Goal: Task Accomplishment & Management: Manage account settings

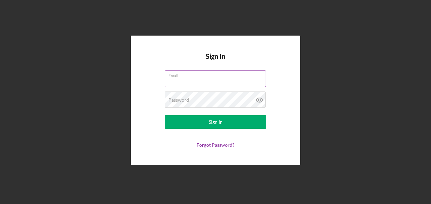
click at [208, 81] on input "Email" at bounding box center [215, 79] width 101 height 16
type input "[EMAIL_ADDRESS][DOMAIN_NAME]"
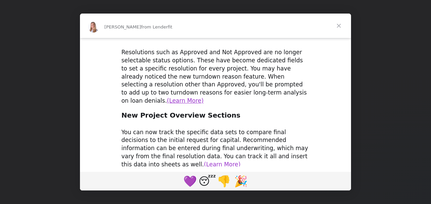
scroll to position [351, 0]
click at [338, 27] on span "Close" at bounding box center [339, 26] width 24 height 24
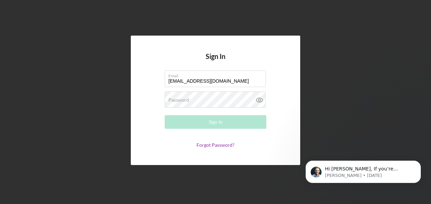
scroll to position [0, 0]
click at [214, 95] on div "Password Required" at bounding box center [216, 100] width 102 height 17
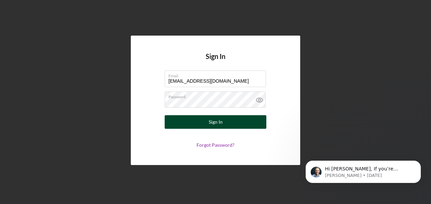
click at [206, 127] on button "Sign In" at bounding box center [216, 122] width 102 height 14
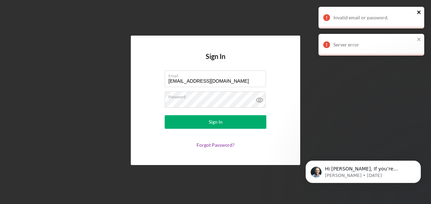
click at [419, 11] on icon "close" at bounding box center [419, 11] width 5 height 5
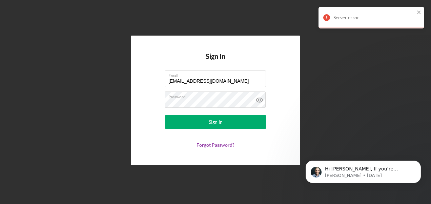
click at [420, 8] on div "Server error" at bounding box center [372, 18] width 106 height 22
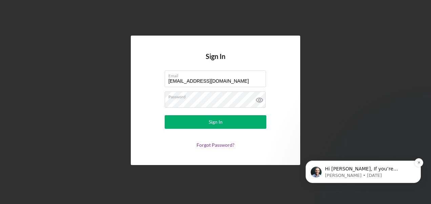
click at [375, 172] on p "Hi [PERSON_NAME], If you’re receiving this message, it seems you've logged at l…" at bounding box center [368, 169] width 87 height 7
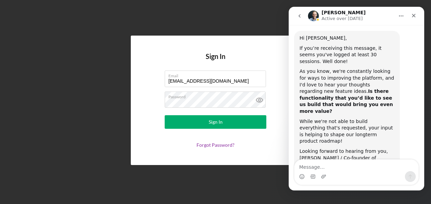
scroll to position [48, 0]
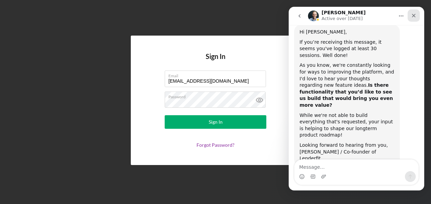
click at [417, 14] on div "Close" at bounding box center [414, 15] width 12 height 12
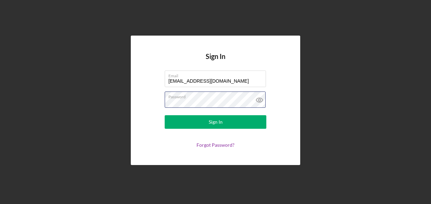
click at [146, 102] on div "Sign In Email [EMAIL_ADDRESS][DOMAIN_NAME] Password Sign In Forgot Password?" at bounding box center [216, 100] width 170 height 129
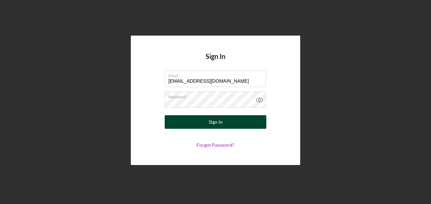
click at [180, 119] on button "Sign In" at bounding box center [216, 122] width 102 height 14
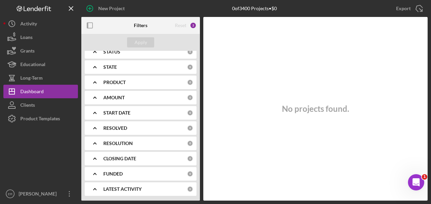
scroll to position [0, 0]
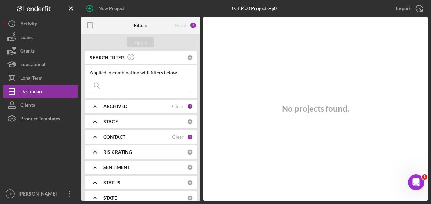
click at [130, 27] on div "Filters" at bounding box center [141, 25] width 40 height 17
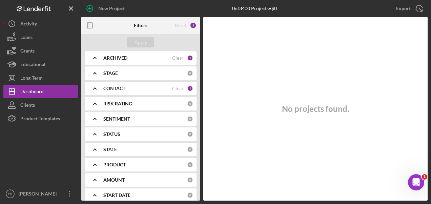
scroll to position [34, 0]
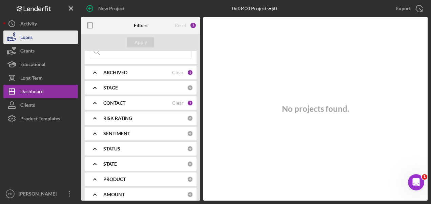
click at [40, 35] on button "Loans" at bounding box center [40, 38] width 75 height 14
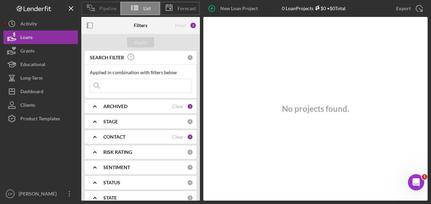
click at [107, 9] on span "Pipeline" at bounding box center [107, 8] width 17 height 5
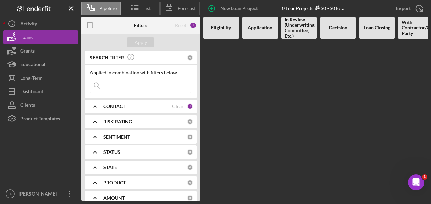
click at [225, 26] on b "Eligibility" at bounding box center [221, 27] width 20 height 5
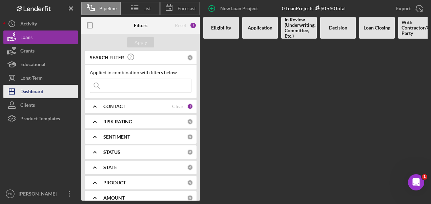
click at [37, 88] on div "Dashboard" at bounding box center [31, 92] width 23 height 15
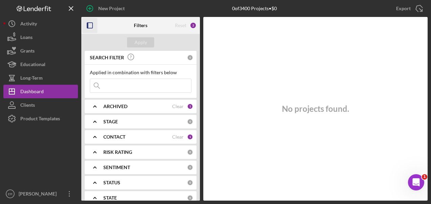
click at [92, 26] on icon "button" at bounding box center [89, 25] width 15 height 15
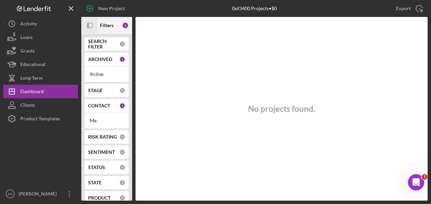
click at [97, 42] on b "SEARCH FILTER" at bounding box center [103, 44] width 31 height 11
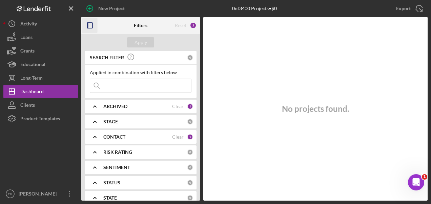
click at [127, 106] on div "ARCHIVED" at bounding box center [137, 106] width 69 height 5
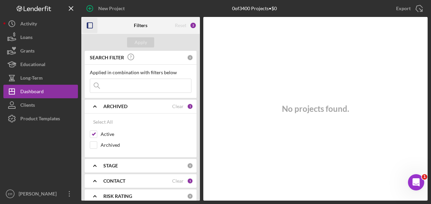
click at [174, 8] on div "New Project" at bounding box center [139, 8] width 116 height 17
click at [348, 16] on div "Export Icon/Export" at bounding box center [370, 8] width 116 height 17
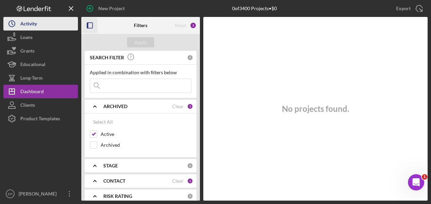
click at [31, 27] on div "Activity" at bounding box center [28, 24] width 17 height 15
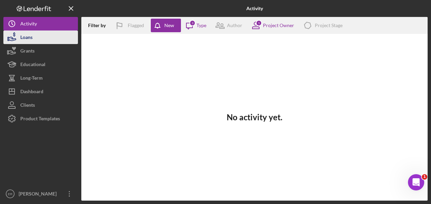
click at [32, 40] on div "Loans" at bounding box center [26, 38] width 12 height 15
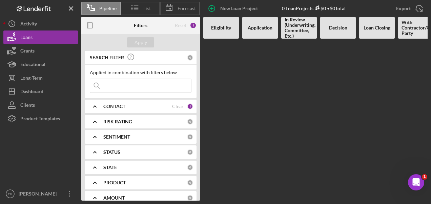
click at [136, 10] on line at bounding box center [136, 10] width 4 height 0
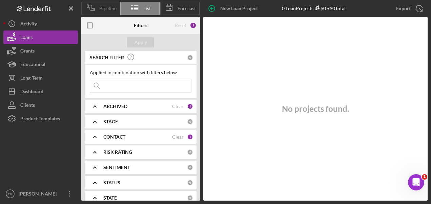
click at [96, 11] on icon at bounding box center [90, 7] width 17 height 17
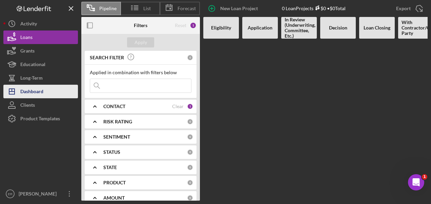
click at [35, 90] on div "Dashboard" at bounding box center [31, 92] width 23 height 15
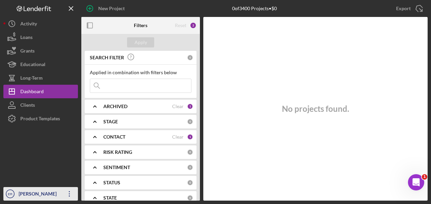
click at [68, 196] on icon "Icon/Overflow" at bounding box center [69, 193] width 17 height 17
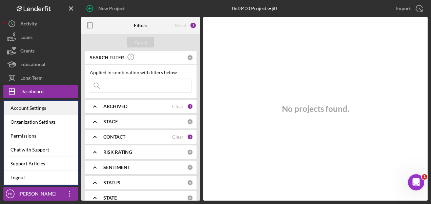
click at [37, 113] on div "Account Settings" at bounding box center [41, 108] width 75 height 14
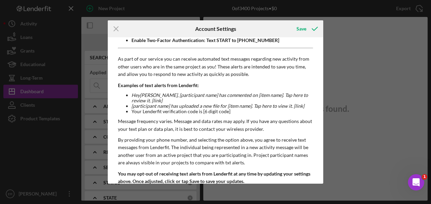
scroll to position [176, 0]
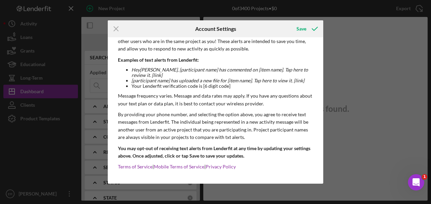
click at [351, 41] on div "Icon/Menu Close Account Settings Save Email Address [EMAIL_ADDRESS][DOMAIN_NAME…" at bounding box center [215, 102] width 431 height 204
click at [118, 27] on line at bounding box center [116, 29] width 4 height 4
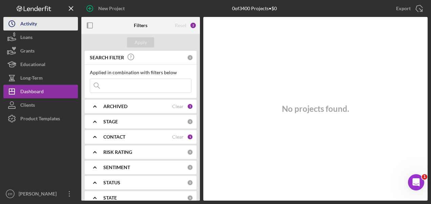
click at [24, 27] on div "Activity" at bounding box center [28, 24] width 17 height 15
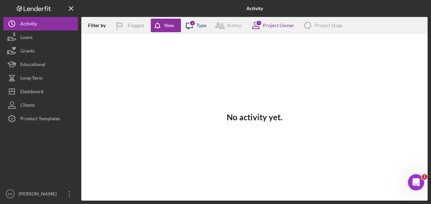
click at [199, 24] on div "Type" at bounding box center [202, 25] width 10 height 5
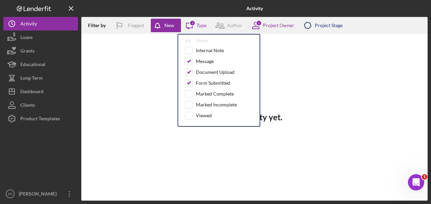
click at [301, 31] on icon "Icon/Product" at bounding box center [307, 25] width 17 height 17
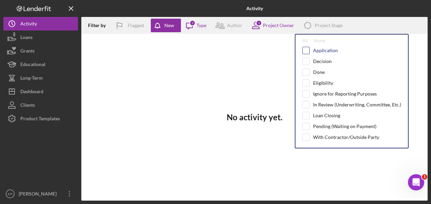
click at [309, 50] on input "checkbox" at bounding box center [306, 50] width 7 height 7
click at [306, 53] on input "checkbox" at bounding box center [306, 50] width 7 height 7
checkbox input "false"
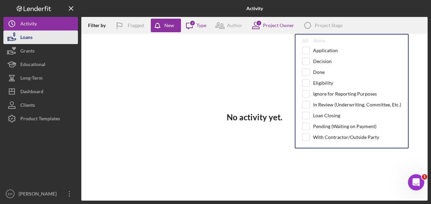
click at [26, 39] on div "Loans" at bounding box center [26, 38] width 12 height 15
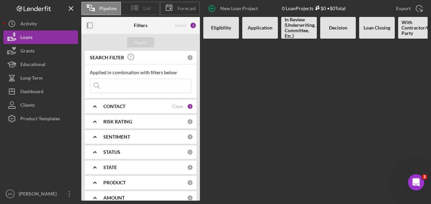
click at [138, 10] on line at bounding box center [136, 10] width 4 height 0
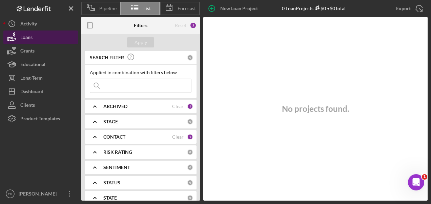
click at [23, 39] on div "Loans" at bounding box center [26, 38] width 12 height 15
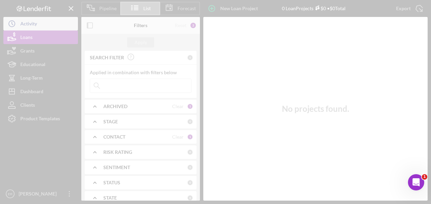
click at [27, 23] on div at bounding box center [215, 102] width 431 height 204
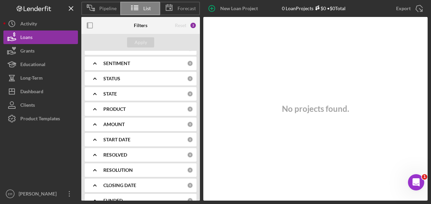
scroll to position [131, 0]
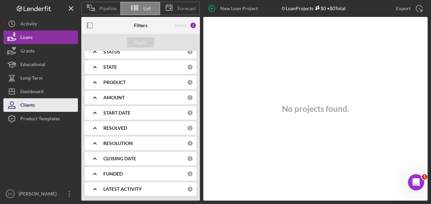
click at [33, 106] on div "Clients" at bounding box center [27, 105] width 15 height 15
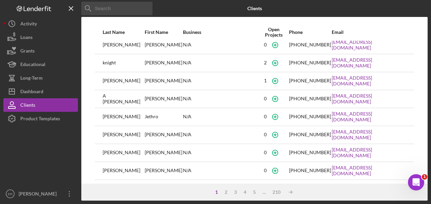
scroll to position [132, 0]
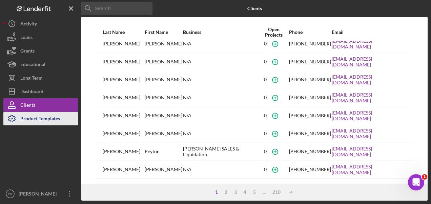
click at [59, 119] on div "Product Templates" at bounding box center [40, 119] width 40 height 15
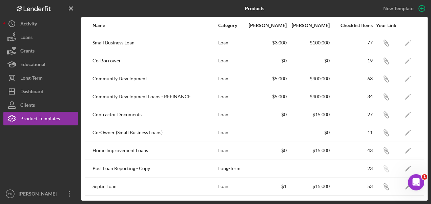
click at [225, 26] on div "Category" at bounding box center [230, 25] width 25 height 5
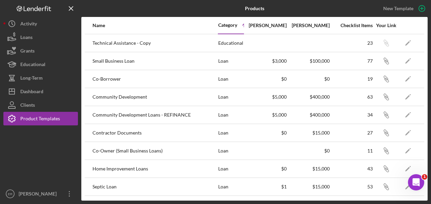
click at [226, 26] on div "Category" at bounding box center [227, 24] width 19 height 5
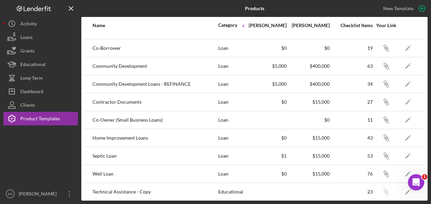
scroll to position [51, 0]
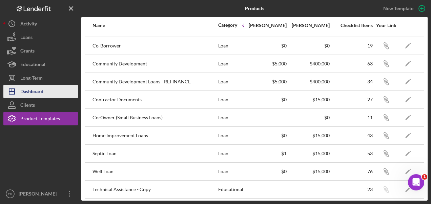
click at [32, 95] on div "Dashboard" at bounding box center [31, 92] width 23 height 15
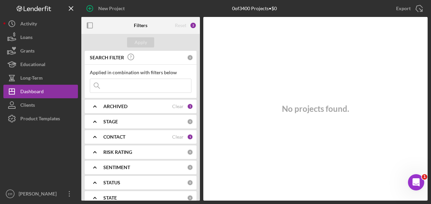
click at [267, 7] on div "0 of 3400 Projects • $0" at bounding box center [254, 8] width 45 height 5
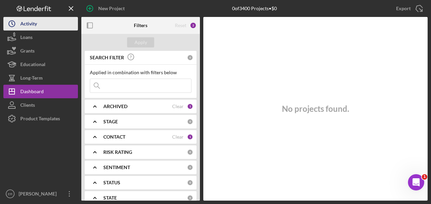
click at [44, 24] on button "Icon/History Activity" at bounding box center [40, 24] width 75 height 14
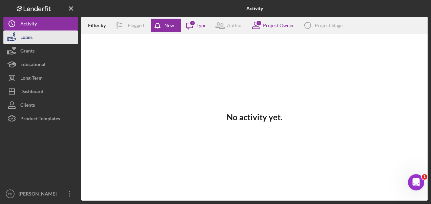
click at [32, 39] on div "Loans" at bounding box center [26, 38] width 12 height 15
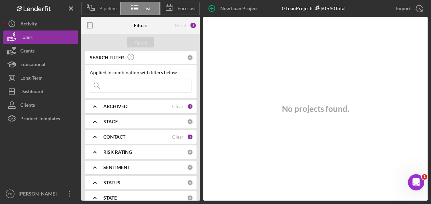
scroll to position [70, 0]
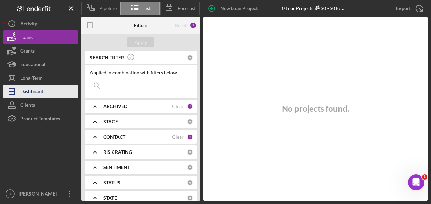
click at [31, 91] on div "Dashboard" at bounding box center [31, 92] width 23 height 15
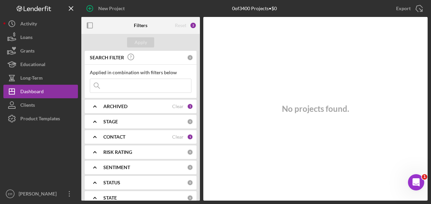
click at [124, 139] on b "CONTACT" at bounding box center [114, 136] width 22 height 5
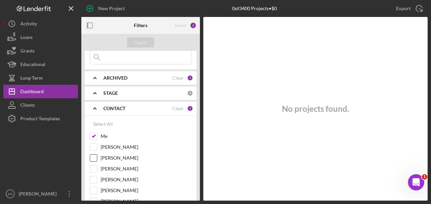
scroll to position [68, 0]
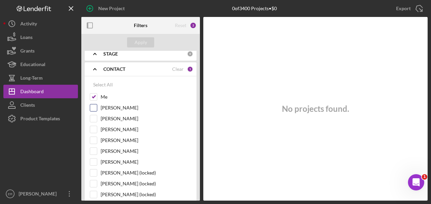
click at [94, 108] on input "[PERSON_NAME]" at bounding box center [93, 107] width 7 height 7
checkbox input "true"
click at [95, 118] on input "[PERSON_NAME]" at bounding box center [93, 118] width 7 height 7
checkbox input "true"
click at [100, 86] on div "Select All" at bounding box center [103, 85] width 20 height 14
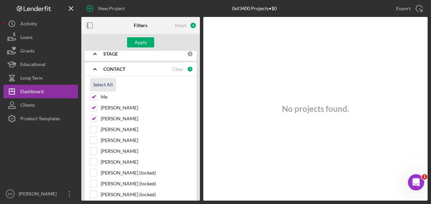
checkbox input "true"
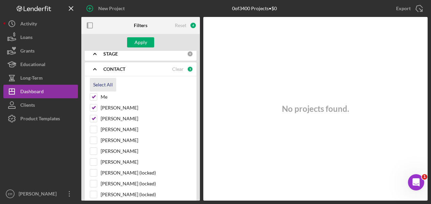
checkbox input "true"
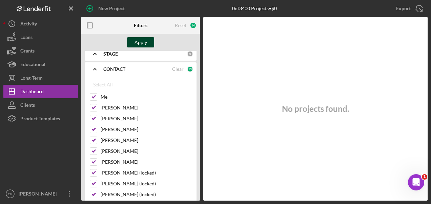
click at [142, 45] on div "Apply" at bounding box center [141, 42] width 13 height 10
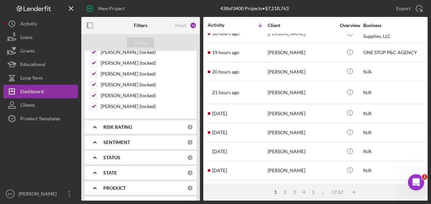
scroll to position [203, 0]
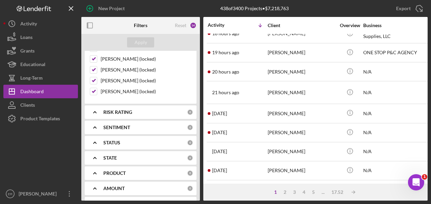
click at [120, 141] on b "STATUS" at bounding box center [111, 142] width 17 height 5
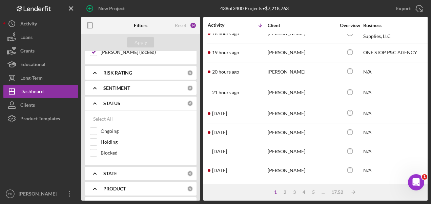
scroll to position [271, 0]
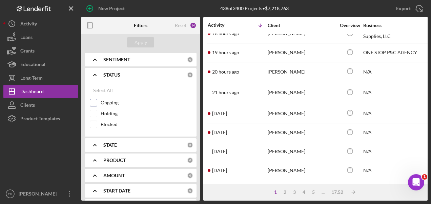
click at [94, 102] on input "Ongoing" at bounding box center [93, 102] width 7 height 7
checkbox input "true"
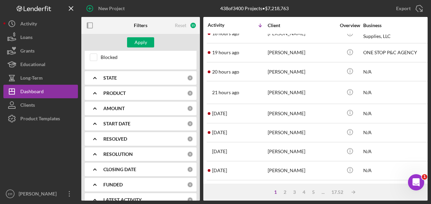
scroll to position [339, 0]
click at [140, 38] on div "Apply" at bounding box center [141, 42] width 13 height 10
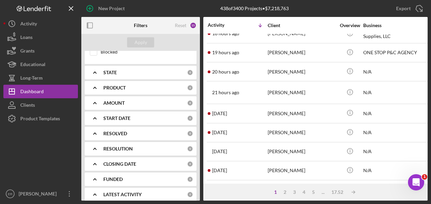
scroll to position [345, 0]
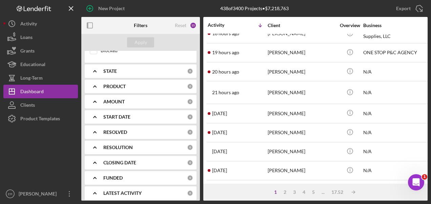
click at [121, 175] on b "FUNDED" at bounding box center [112, 177] width 19 height 5
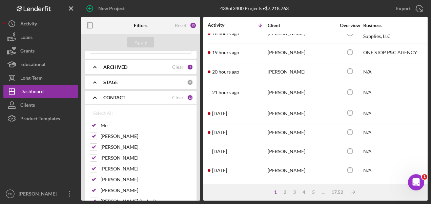
scroll to position [3, 0]
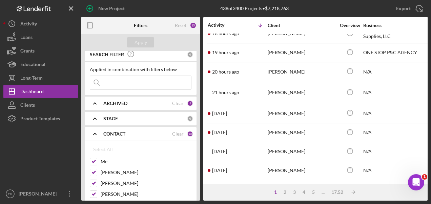
click at [113, 119] on b "STAGE" at bounding box center [110, 118] width 15 height 5
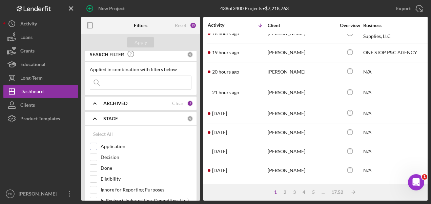
scroll to position [37, 0]
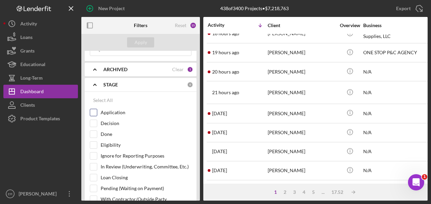
click at [94, 113] on input "Application" at bounding box center [93, 112] width 7 height 7
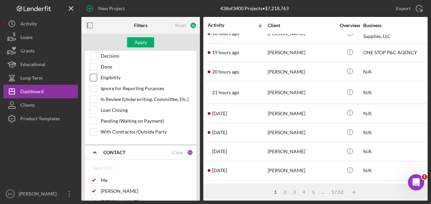
scroll to position [105, 0]
click at [141, 44] on div "Apply" at bounding box center [141, 42] width 13 height 10
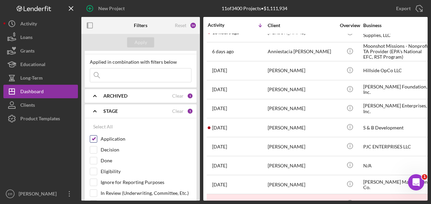
scroll to position [0, 0]
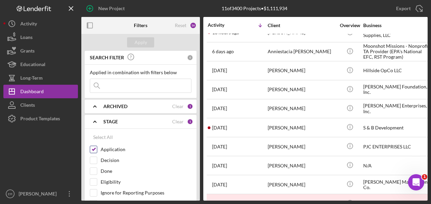
click at [93, 150] on input "Application" at bounding box center [93, 149] width 7 height 7
checkbox input "false"
click at [139, 41] on div "Apply" at bounding box center [141, 42] width 13 height 10
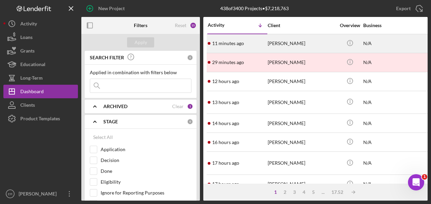
click at [275, 46] on div "[PERSON_NAME]" at bounding box center [302, 44] width 68 height 18
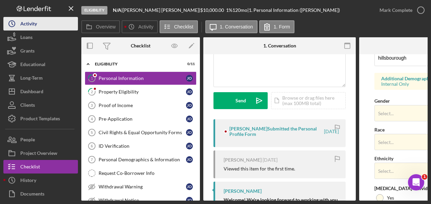
click at [26, 26] on div "Activity" at bounding box center [28, 24] width 17 height 15
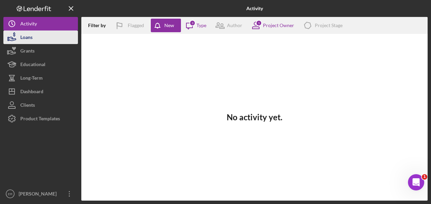
click at [30, 35] on div "Loans" at bounding box center [26, 38] width 12 height 15
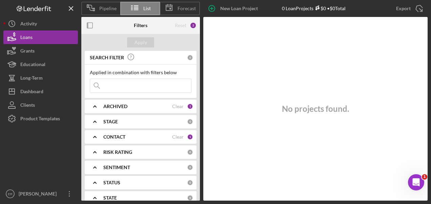
click at [123, 140] on div "CONTACT Clear 1" at bounding box center [148, 137] width 90 height 14
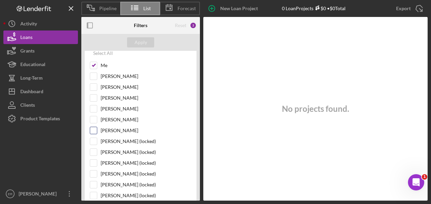
scroll to position [68, 0]
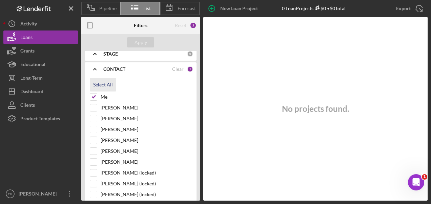
click at [91, 81] on button "Select All" at bounding box center [103, 85] width 26 height 14
checkbox input "true"
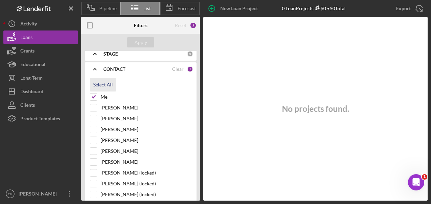
checkbox input "true"
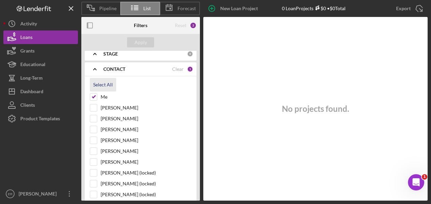
checkbox input "true"
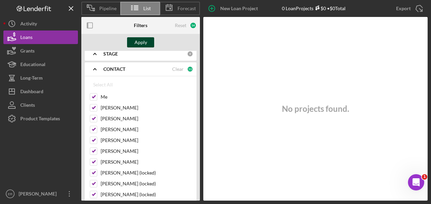
click at [144, 41] on div "Apply" at bounding box center [141, 42] width 13 height 10
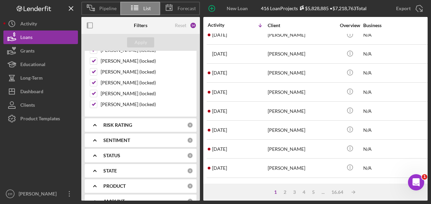
scroll to position [190, 0]
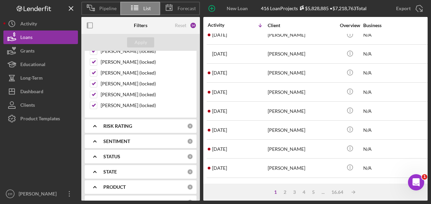
click at [120, 123] on b "RISK RATING" at bounding box center [117, 125] width 29 height 5
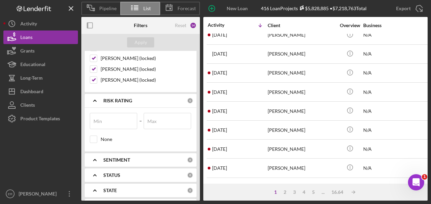
scroll to position [291, 0]
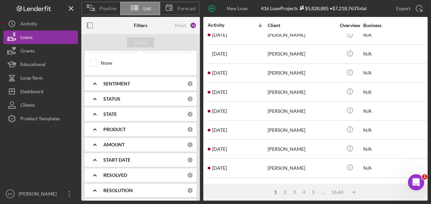
click at [119, 84] on div "SENTIMENT 0" at bounding box center [148, 84] width 90 height 14
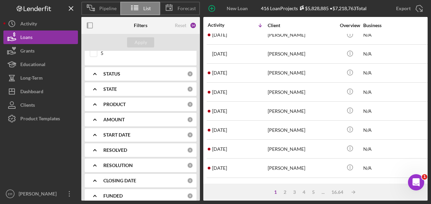
click at [112, 74] on div "STATUS 0" at bounding box center [148, 74] width 90 height 14
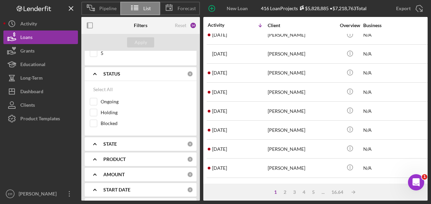
click at [132, 142] on div "STATE 0" at bounding box center [148, 144] width 90 height 14
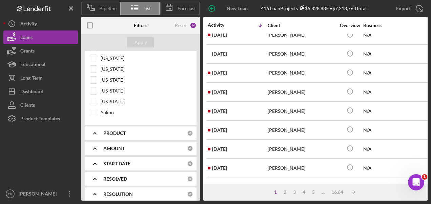
scroll to position [1274, 0]
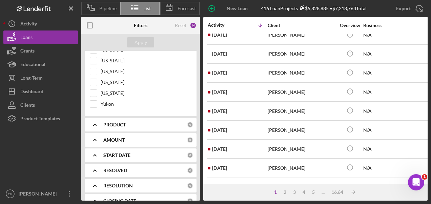
click at [110, 118] on div "PRODUCT 0" at bounding box center [148, 125] width 90 height 14
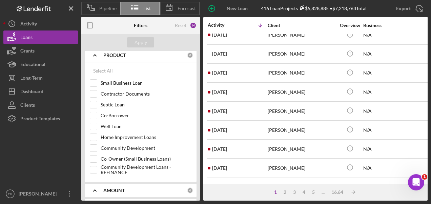
scroll to position [1310, 0]
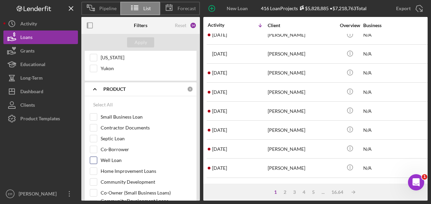
click at [96, 157] on input "Well Loan" at bounding box center [93, 160] width 7 height 7
checkbox input "true"
click at [95, 135] on input "Septic Loan" at bounding box center [93, 138] width 7 height 7
checkbox input "true"
click at [140, 44] on div "Apply" at bounding box center [141, 42] width 13 height 10
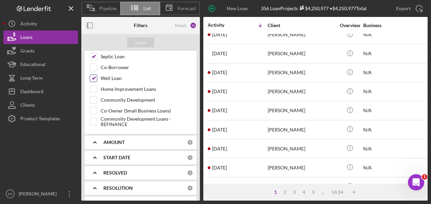
scroll to position [1412, 0]
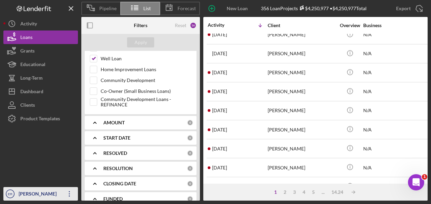
click at [40, 193] on div "[PERSON_NAME]" at bounding box center [39, 194] width 44 height 15
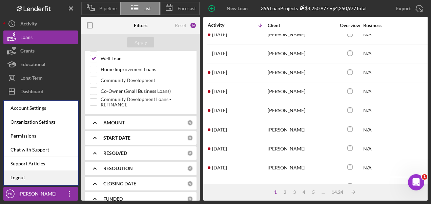
click at [29, 178] on link "Logout" at bounding box center [41, 178] width 75 height 14
